Goal: Navigation & Orientation: Find specific page/section

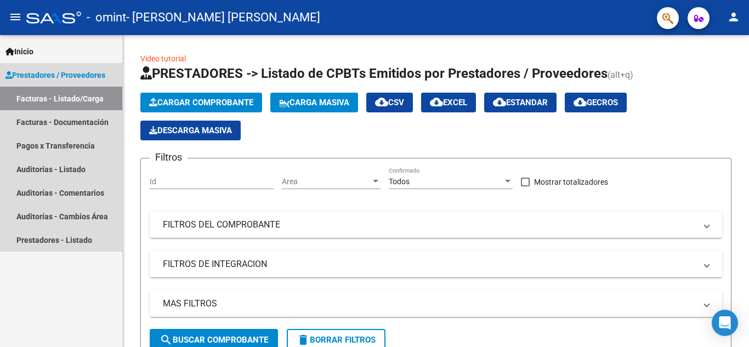
click at [66, 102] on link "Facturas - Listado/Carga" at bounding box center [61, 99] width 122 height 24
click at [64, 120] on link "Facturas - Documentación" at bounding box center [61, 122] width 122 height 24
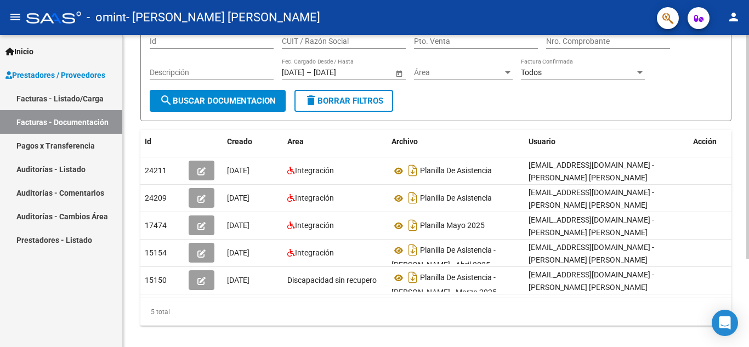
scroll to position [123, 0]
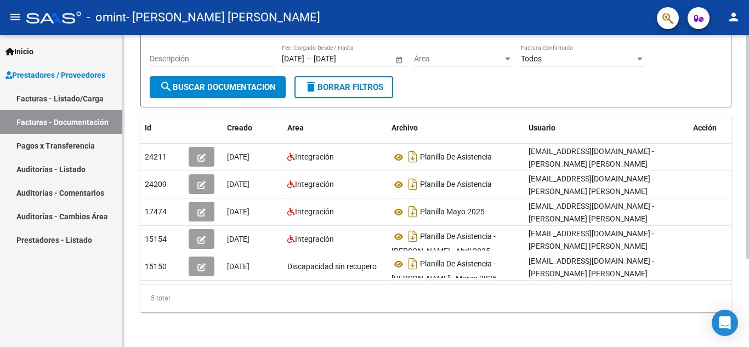
click at [721, 322] on body "menu - omint - [PERSON_NAME] [PERSON_NAME] person Inicio Instructivos Contacto …" at bounding box center [374, 173] width 749 height 347
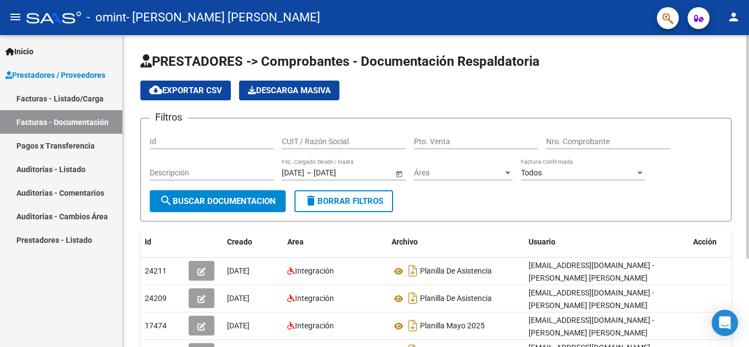
click at [748, 100] on div at bounding box center [747, 191] width 3 height 312
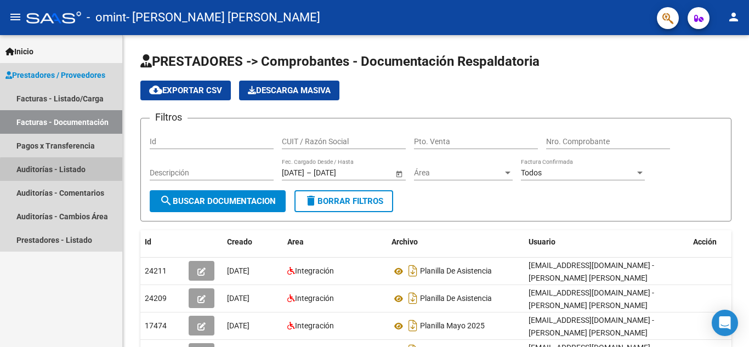
click at [63, 170] on link "Auditorías - Listado" at bounding box center [61, 169] width 122 height 24
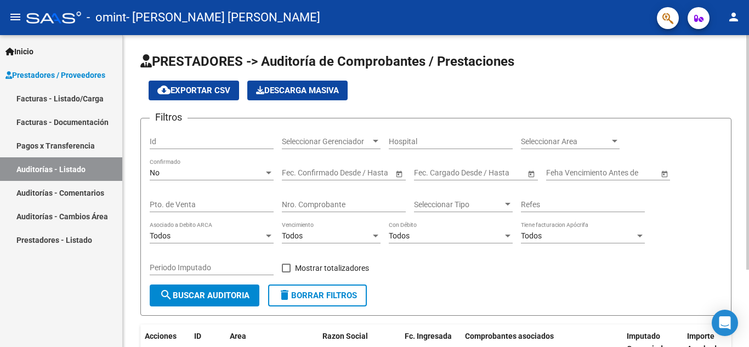
scroll to position [103, 0]
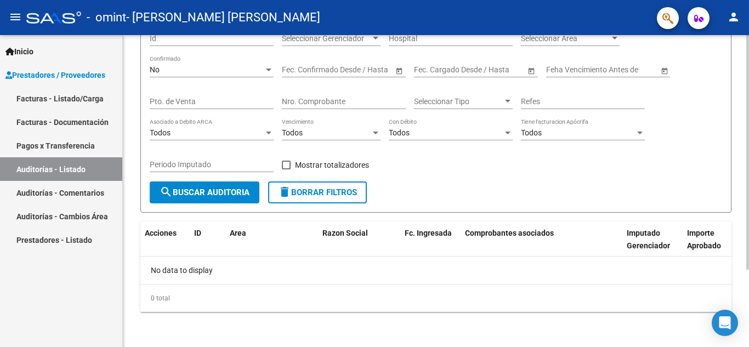
click at [748, 286] on div at bounding box center [747, 191] width 3 height 312
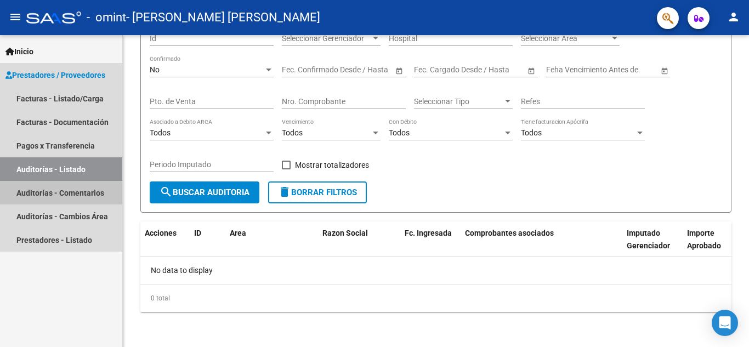
click at [78, 192] on link "Auditorías - Comentarios" at bounding box center [61, 193] width 122 height 24
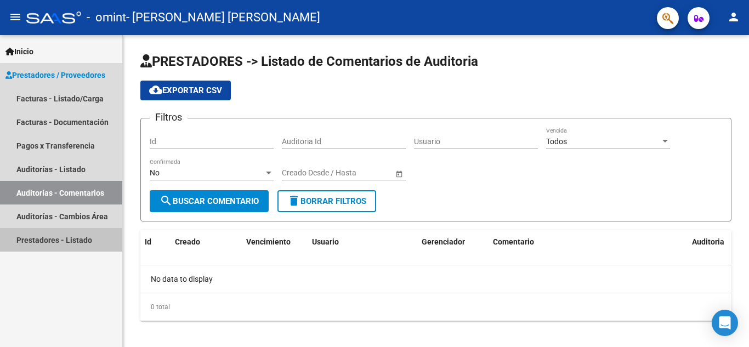
click at [71, 241] on link "Prestadores - Listado" at bounding box center [61, 240] width 122 height 24
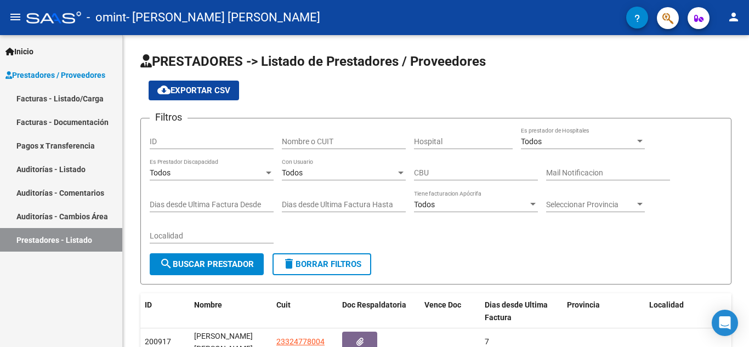
click at [58, 95] on link "Facturas - Listado/Carga" at bounding box center [61, 99] width 122 height 24
